Goal: Task Accomplishment & Management: Complete application form

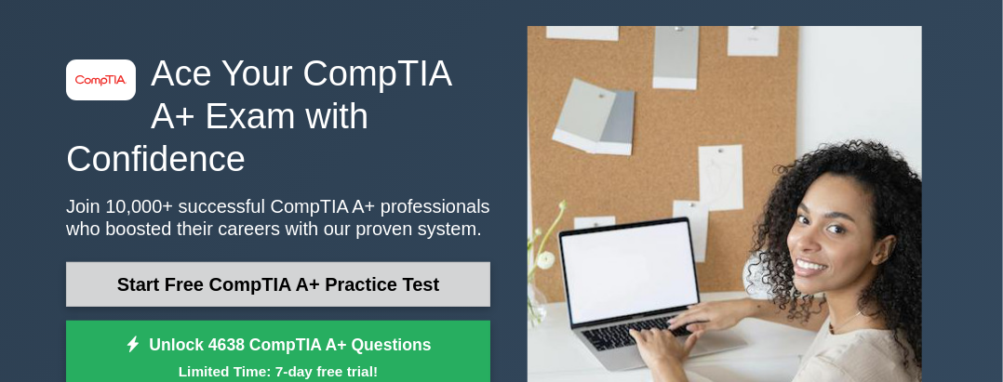
scroll to position [186, 0]
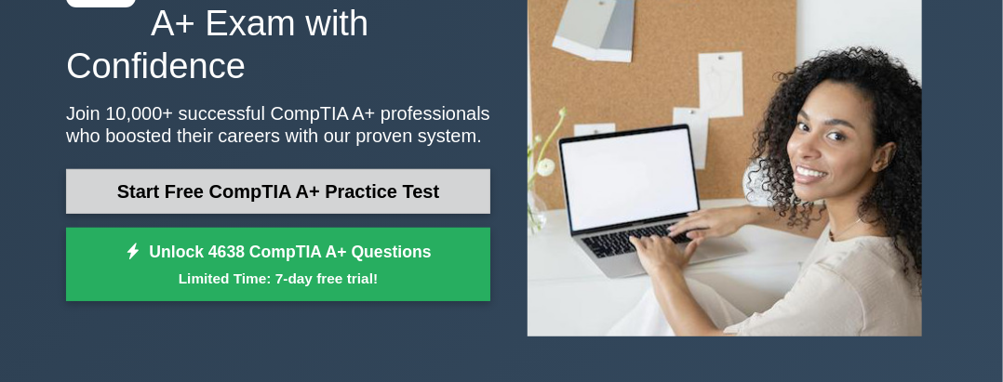
click at [284, 169] on link "Start Free CompTIA A+ Practice Test" at bounding box center [278, 191] width 424 height 45
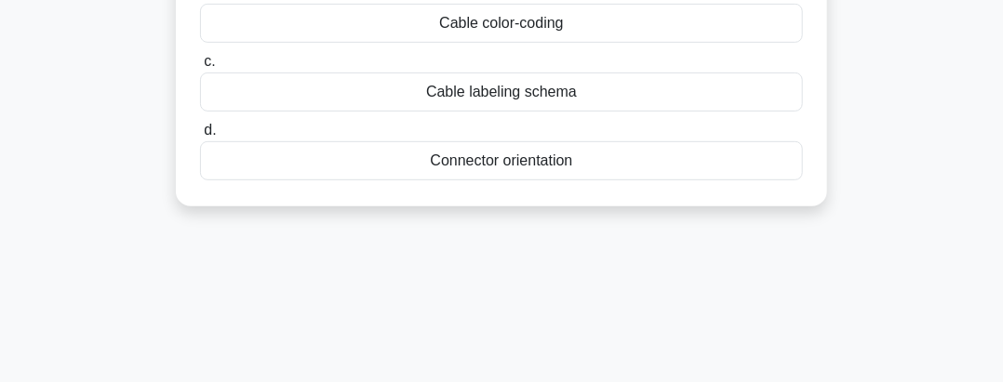
scroll to position [186, 0]
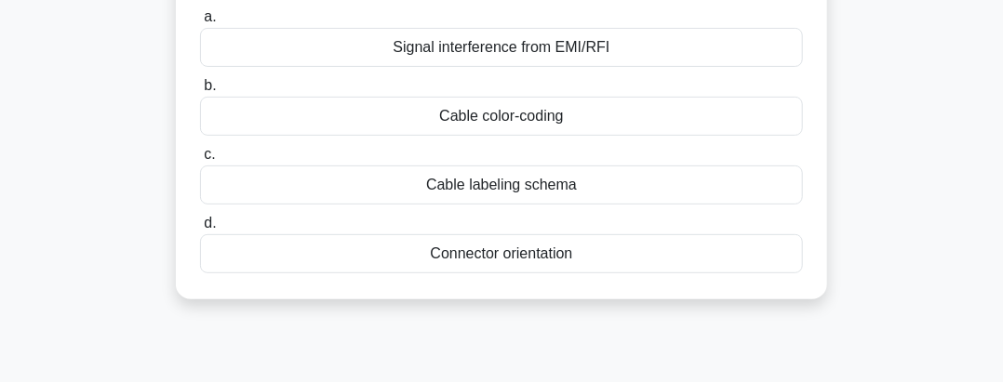
click at [237, 222] on label "d. Connector orientation" at bounding box center [501, 242] width 603 height 61
click at [200, 222] on input "d. Connector orientation" at bounding box center [200, 224] width 0 height 12
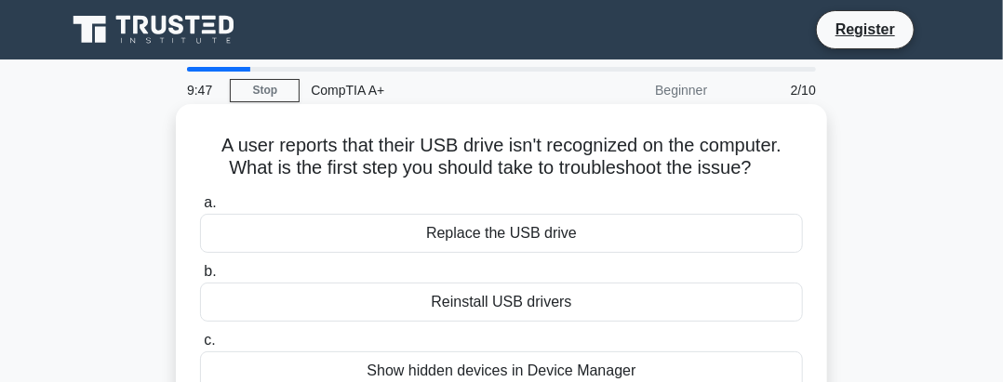
scroll to position [0, 0]
click at [473, 237] on div "Replace the USB drive" at bounding box center [501, 233] width 603 height 39
click at [200, 209] on input "a. Replace the USB drive" at bounding box center [200, 203] width 0 height 12
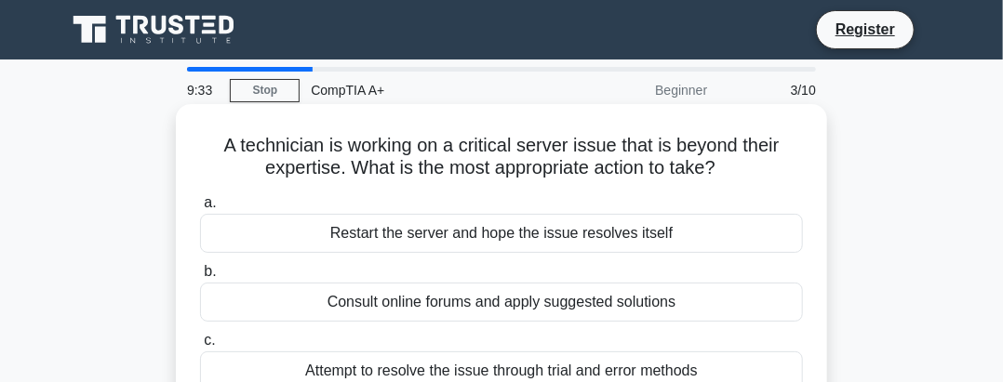
click at [466, 236] on div "Restart the server and hope the issue resolves itself" at bounding box center [501, 233] width 603 height 39
click at [200, 209] on input "a. Restart the server and hope the issue resolves itself" at bounding box center [200, 203] width 0 height 12
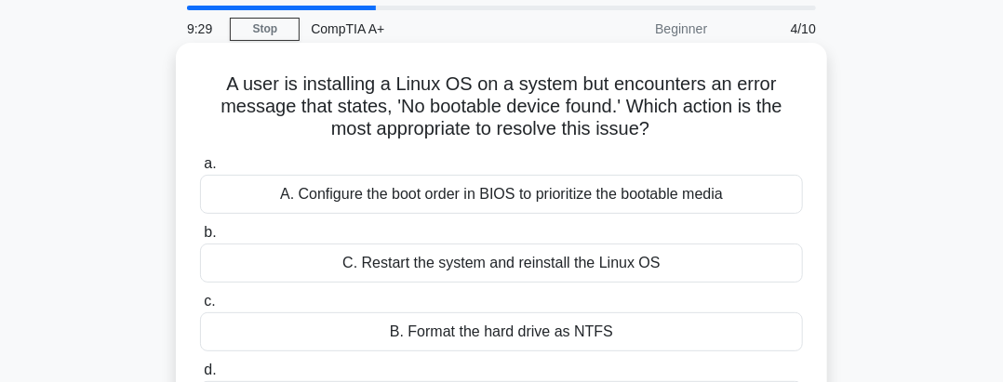
scroll to position [93, 0]
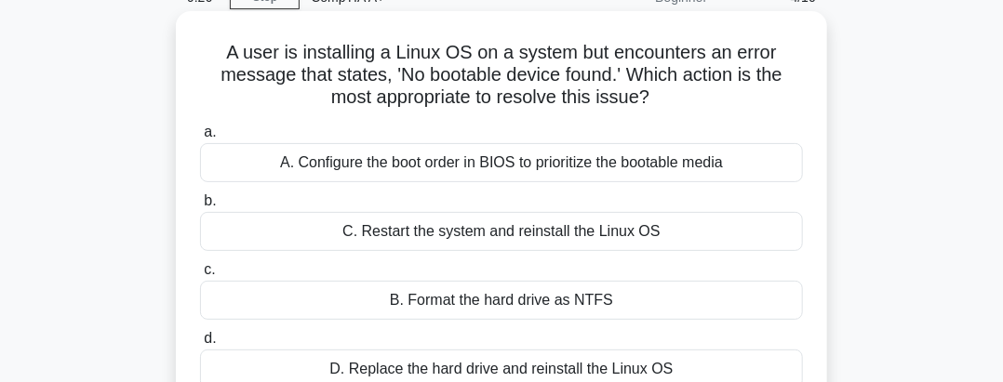
click at [464, 166] on div "A. Configure the boot order in BIOS to prioritize the bootable media" at bounding box center [501, 162] width 603 height 39
click at [200, 139] on input "a. A. Configure the boot order in BIOS to prioritize the bootable media" at bounding box center [200, 133] width 0 height 12
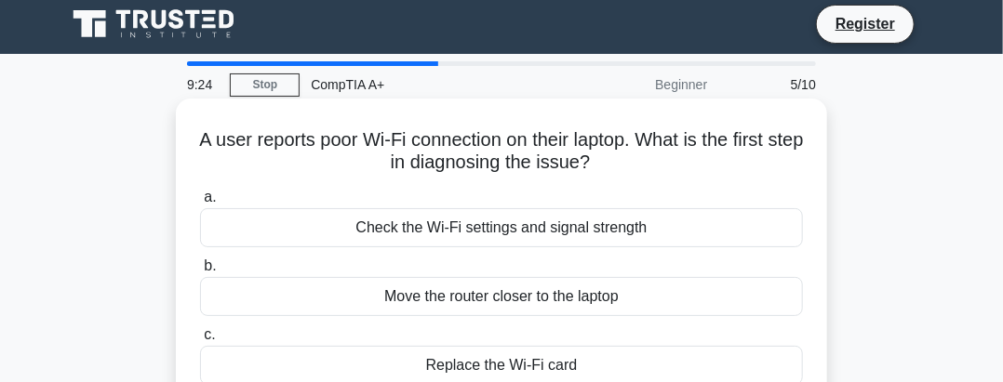
scroll to position [0, 0]
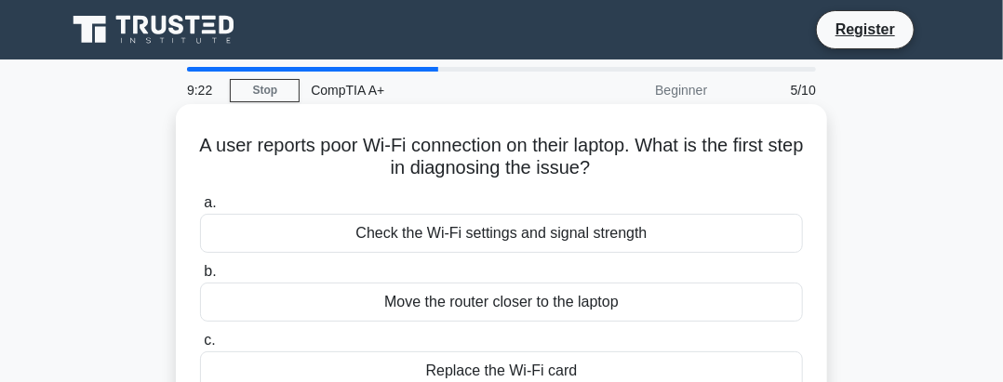
click at [443, 237] on div "Check the Wi-Fi settings and signal strength" at bounding box center [501, 233] width 603 height 39
click at [200, 209] on input "a. Check the Wi-Fi settings and signal strength" at bounding box center [200, 203] width 0 height 12
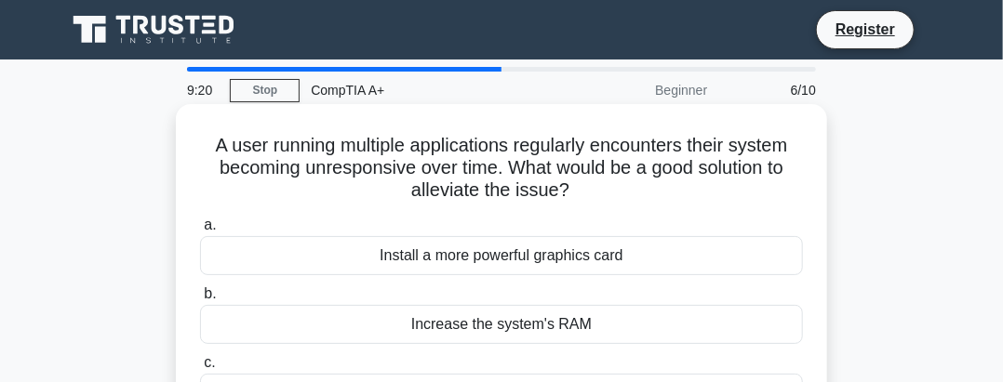
click at [462, 260] on div "Install a more powerful graphics card" at bounding box center [501, 255] width 603 height 39
click at [200, 232] on input "a. Install a more powerful graphics card" at bounding box center [200, 226] width 0 height 12
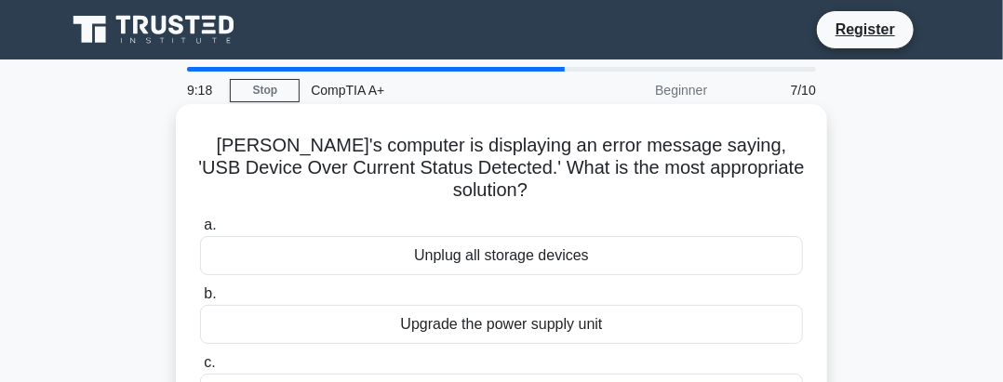
click at [479, 238] on div "Unplug all storage devices" at bounding box center [501, 255] width 603 height 39
click at [200, 232] on input "a. Unplug all storage devices" at bounding box center [200, 226] width 0 height 12
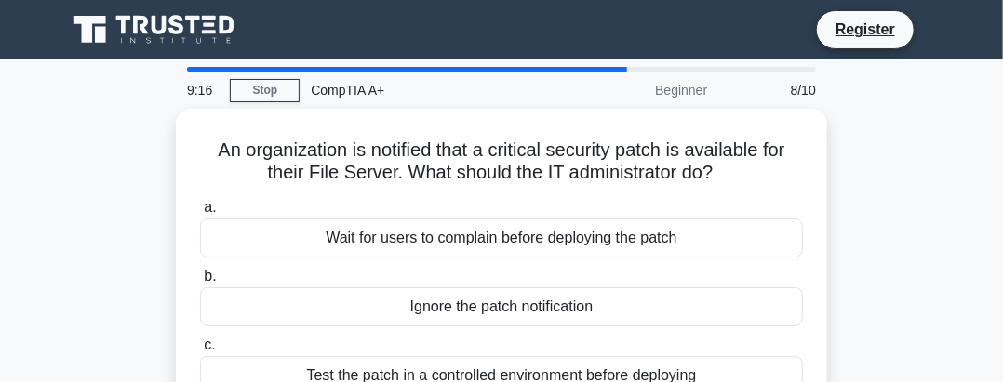
click at [479, 238] on div "Wait for users to complain before deploying the patch" at bounding box center [501, 238] width 603 height 39
click at [200, 214] on input "a. Wait for users to complain before deploying the patch" at bounding box center [200, 208] width 0 height 12
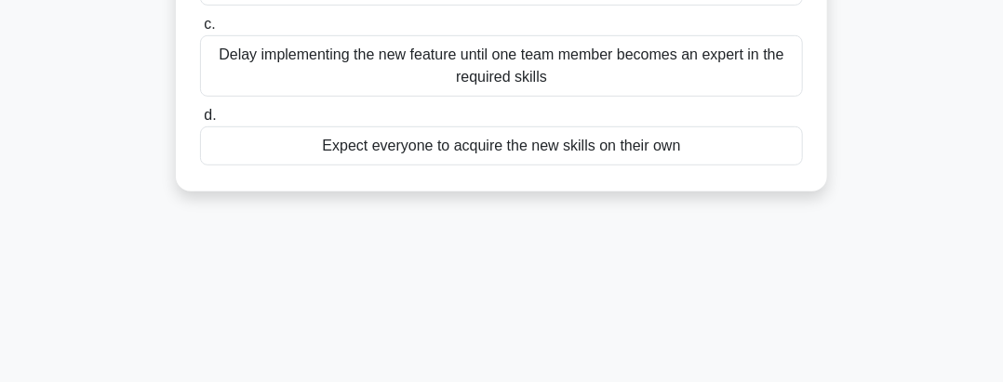
scroll to position [372, 0]
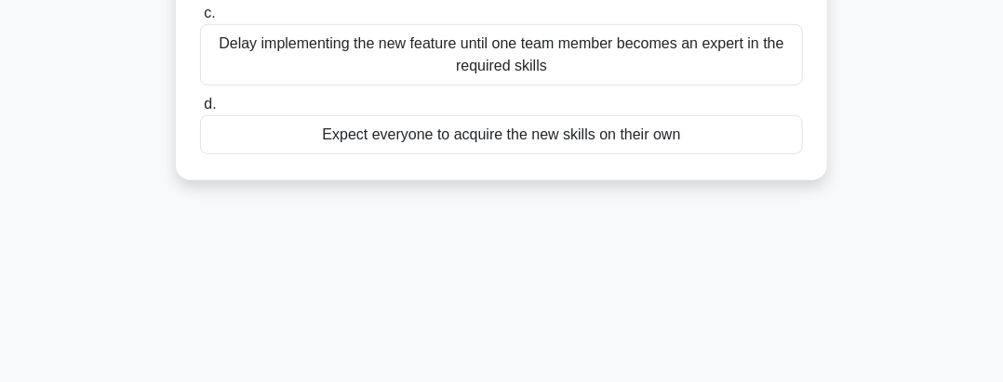
click at [450, 133] on div "Expect everyone to acquire the new skills on their own" at bounding box center [501, 134] width 603 height 39
click at [200, 111] on input "d. Expect everyone to acquire the new skills on their own" at bounding box center [200, 105] width 0 height 12
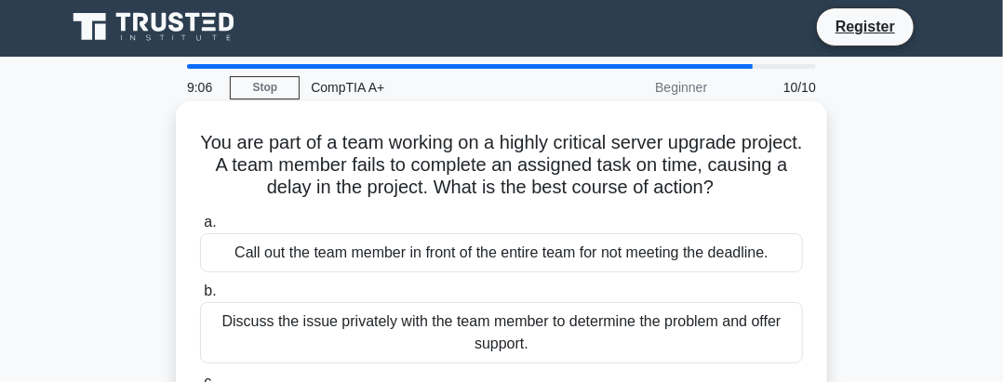
scroll to position [0, 0]
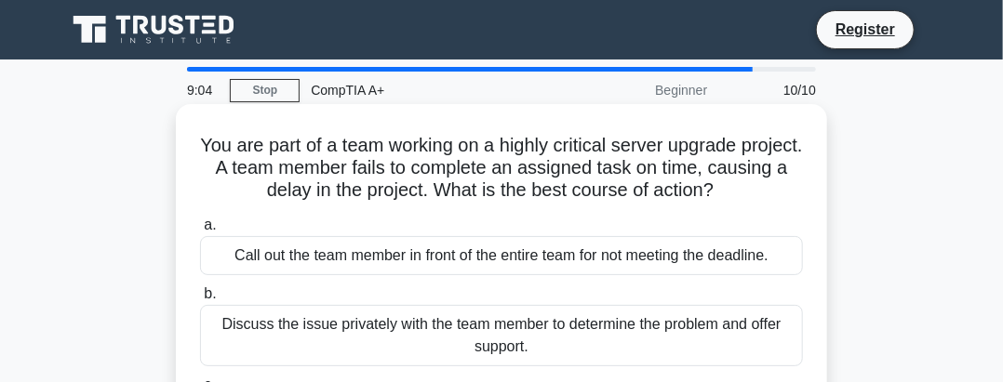
click at [460, 259] on div "Call out the team member in front of the entire team for not meeting the deadli…" at bounding box center [501, 255] width 603 height 39
click at [200, 232] on input "a. Call out the team member in front of the entire team for not meeting the dea…" at bounding box center [200, 226] width 0 height 12
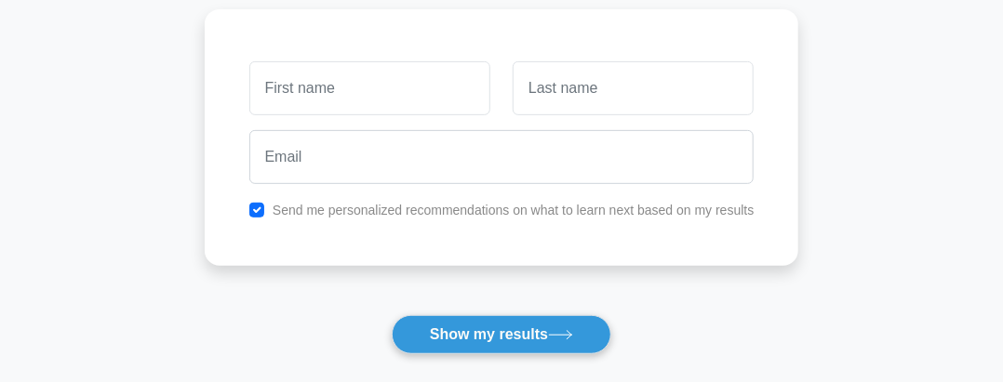
scroll to position [279, 0]
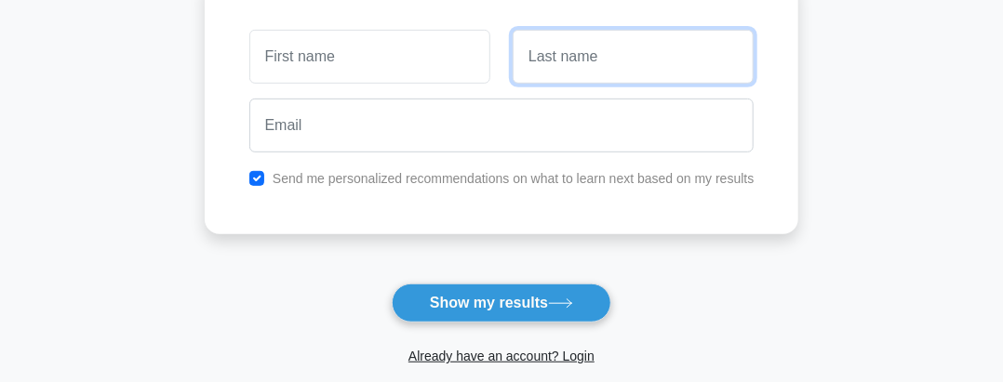
click at [547, 59] on input "text" at bounding box center [633, 57] width 241 height 54
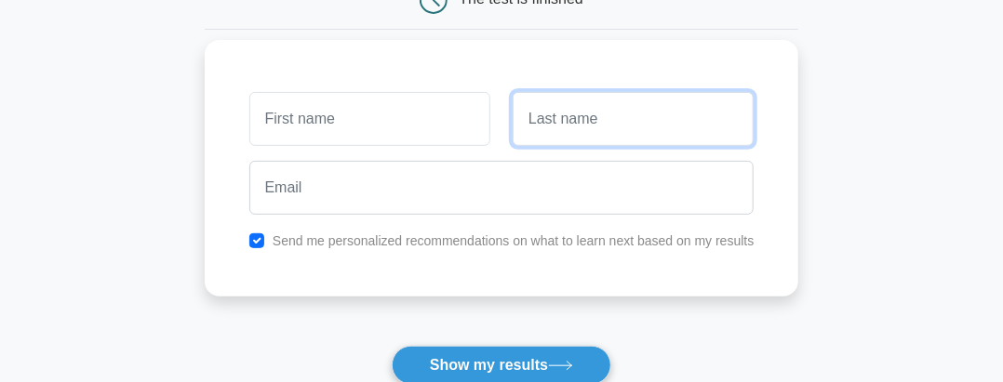
scroll to position [186, 0]
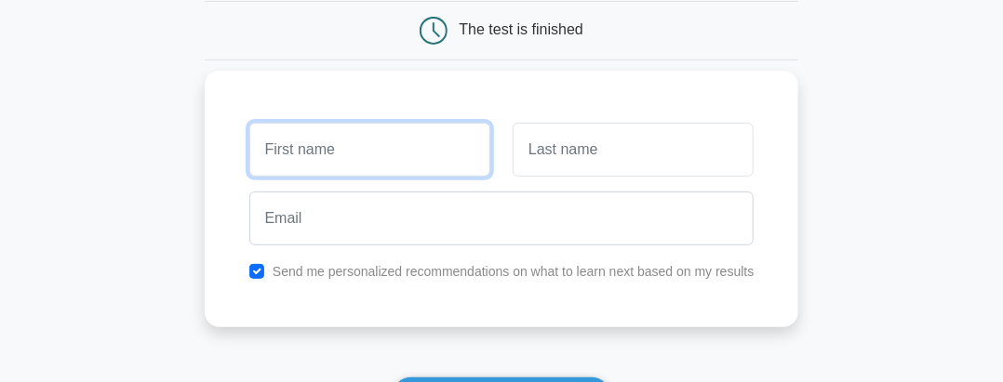
click at [328, 149] on input "text" at bounding box center [369, 150] width 241 height 54
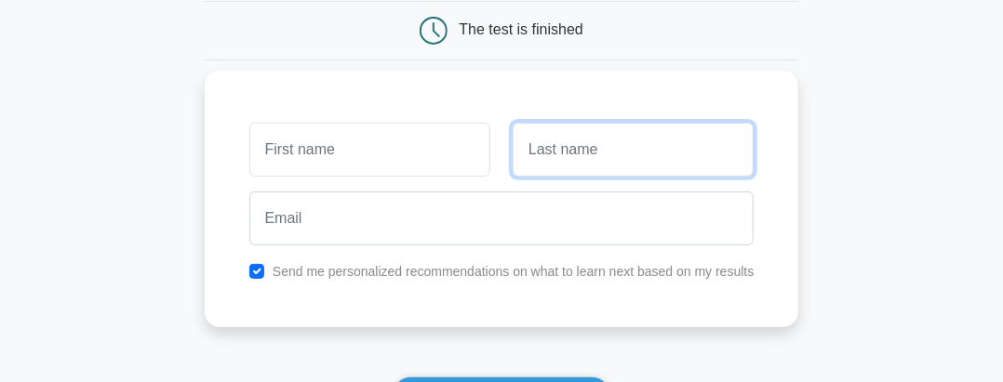
click at [547, 141] on input "text" at bounding box center [633, 150] width 241 height 54
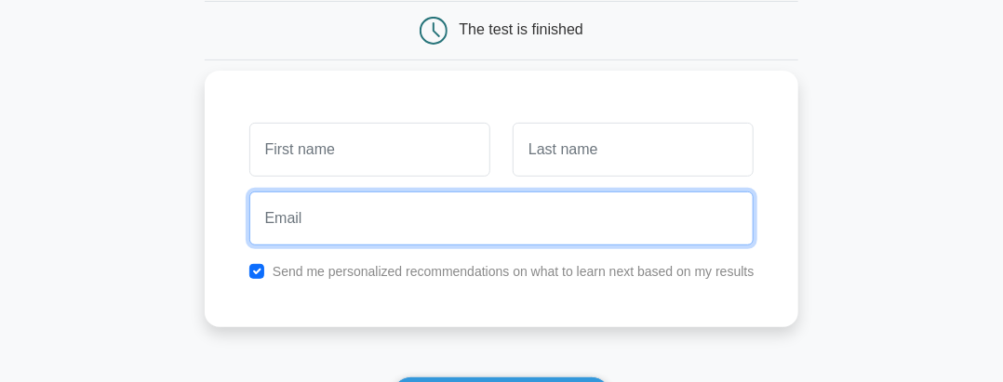
click at [326, 215] on input "email" at bounding box center [501, 219] width 505 height 54
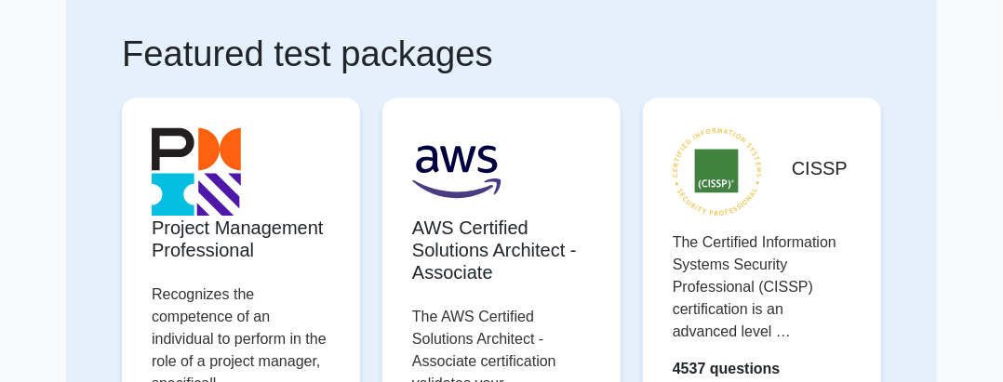
scroll to position [93, 0]
